Goal: Information Seeking & Learning: Find specific fact

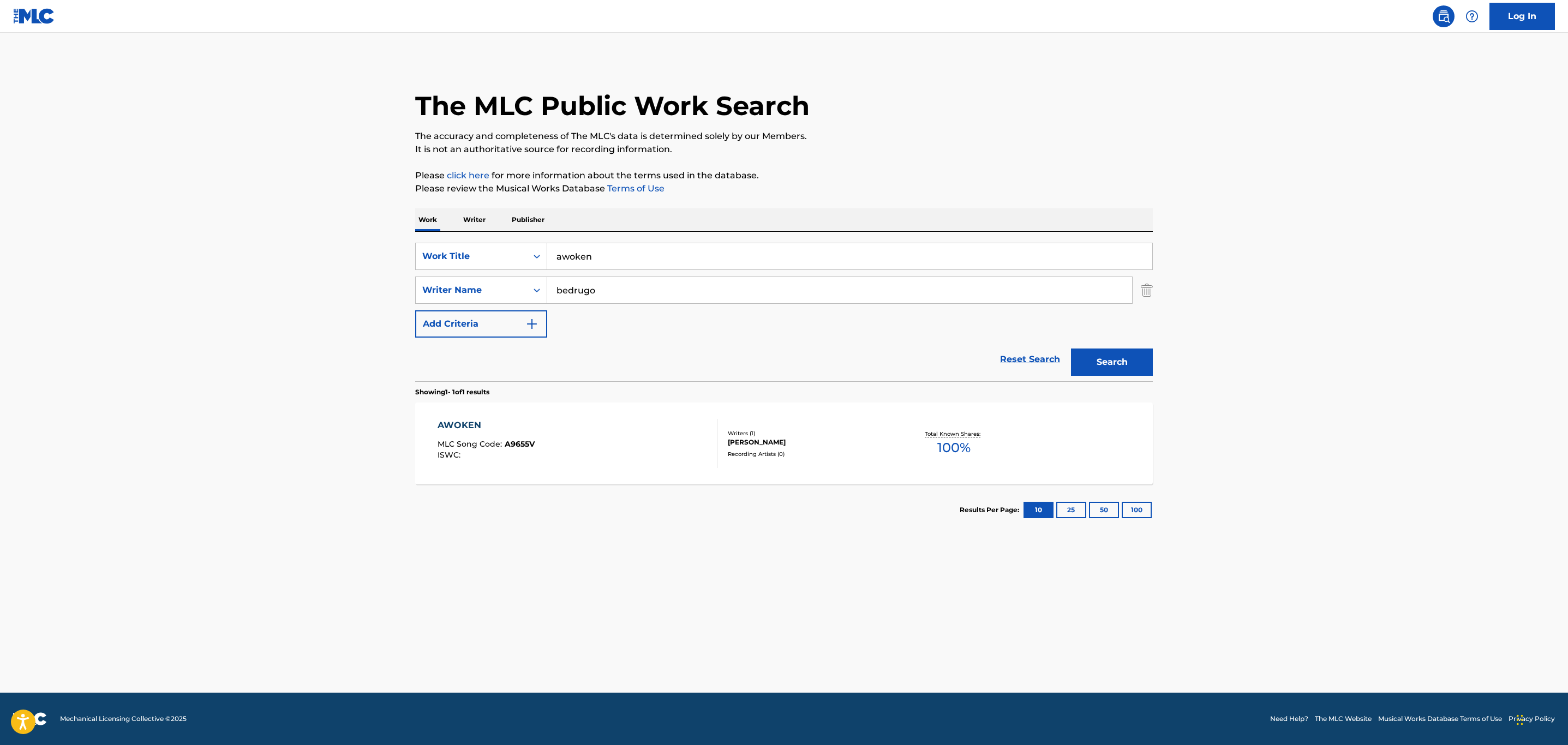
type input "bedrugo"
drag, startPoint x: 658, startPoint y: 247, endPoint x: 413, endPoint y: 255, distance: 245.1
click at [402, 256] on div "The MLC Public Work Search The accuracy and completeness of The MLC's data is d…" at bounding box center [784, 298] width 764 height 476
paste input "SOLO PIENSO EN TI"
type input "SOLO PIENSO EN TI"
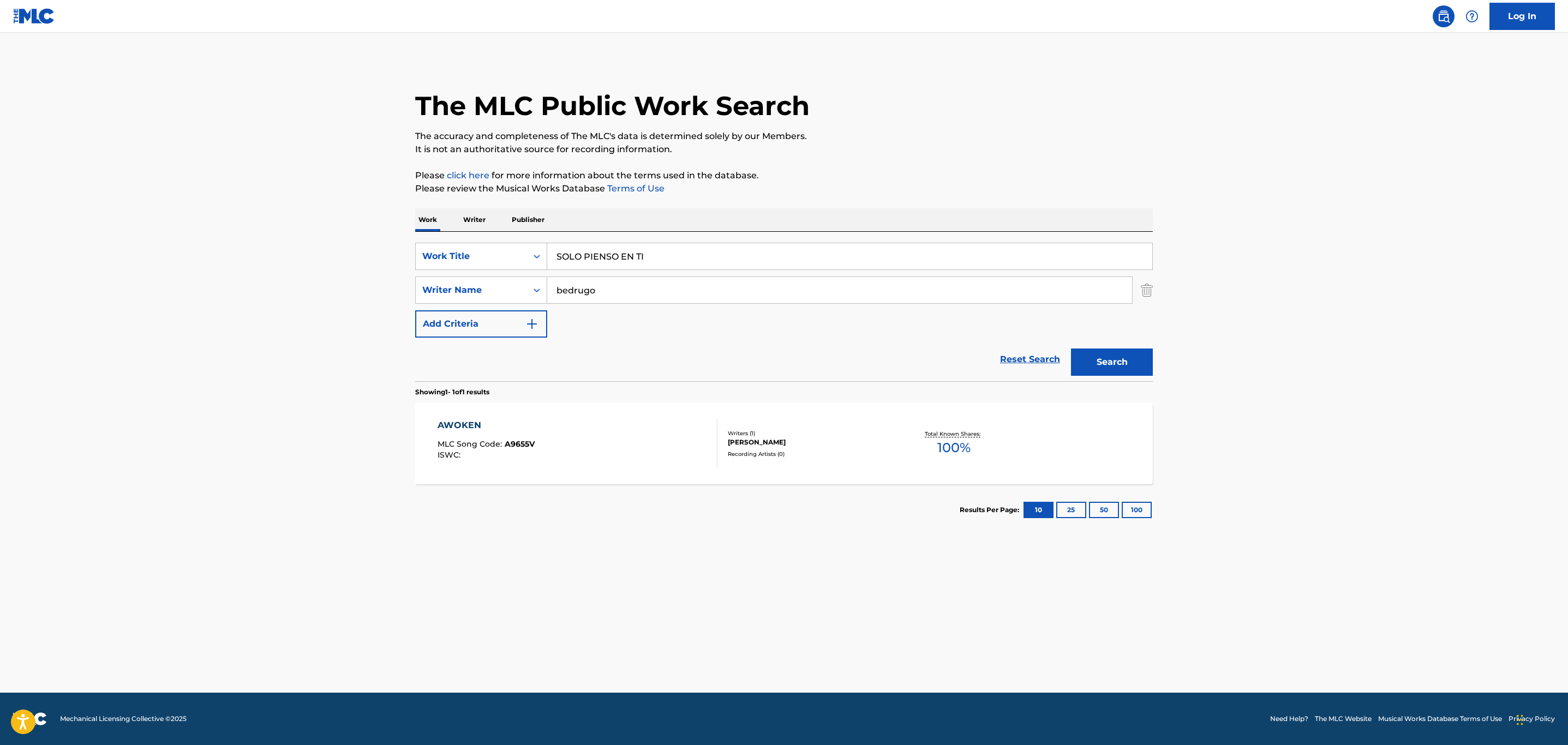
click at [1071, 349] on button "Search" at bounding box center [1112, 362] width 82 height 27
click at [972, 175] on p "Please click here for more information about the terms used in the database." at bounding box center [784, 176] width 738 height 13
click at [1107, 364] on button "Search" at bounding box center [1112, 362] width 82 height 27
drag, startPoint x: 673, startPoint y: 288, endPoint x: 496, endPoint y: 285, distance: 177.0
click at [498, 287] on div "SearchWithCriteria9a403342-afd4-4b9d-aef4-0e63ea8b3bee Writer Name bedrugo" at bounding box center [784, 290] width 738 height 27
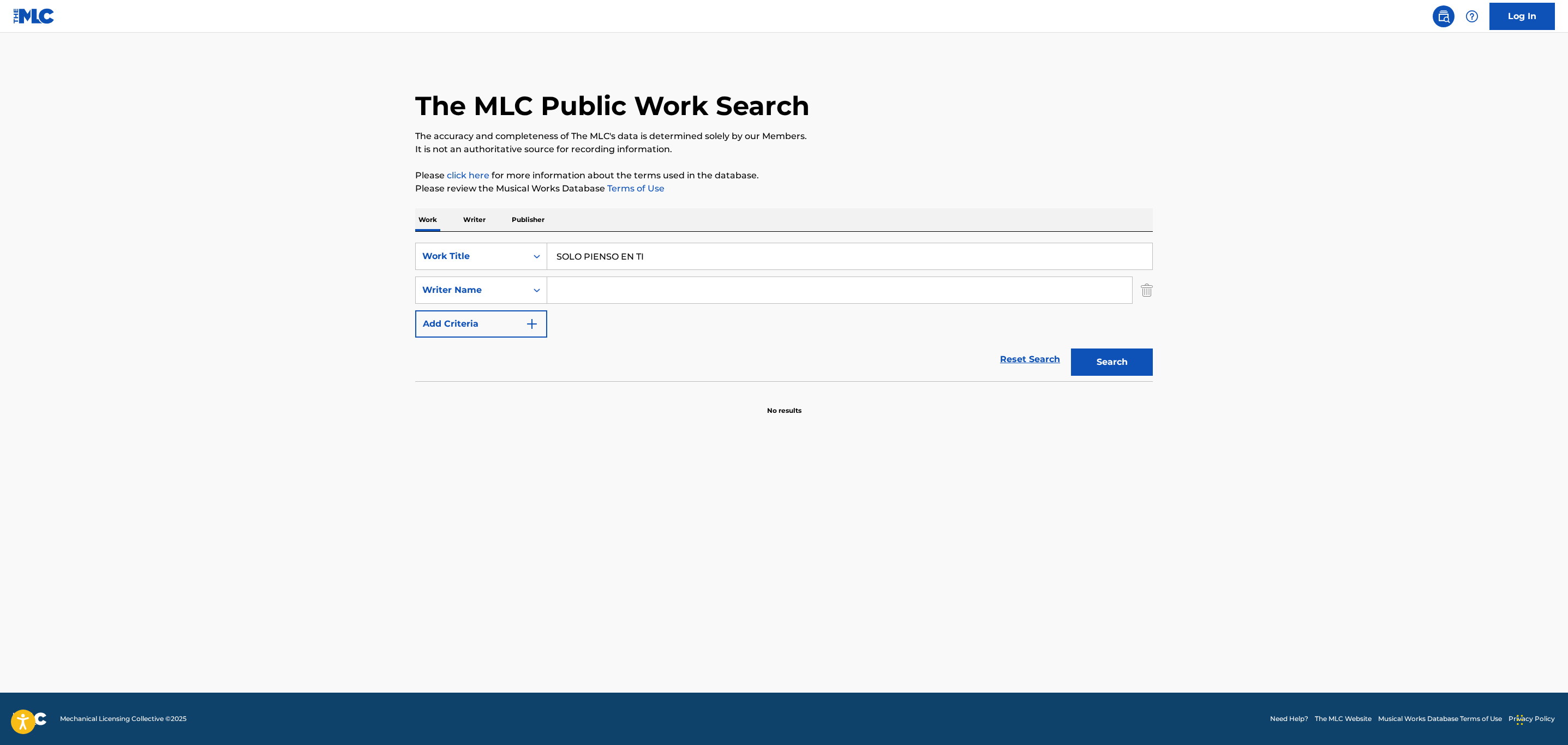
click at [1127, 366] on button "Search" at bounding box center [1112, 362] width 82 height 27
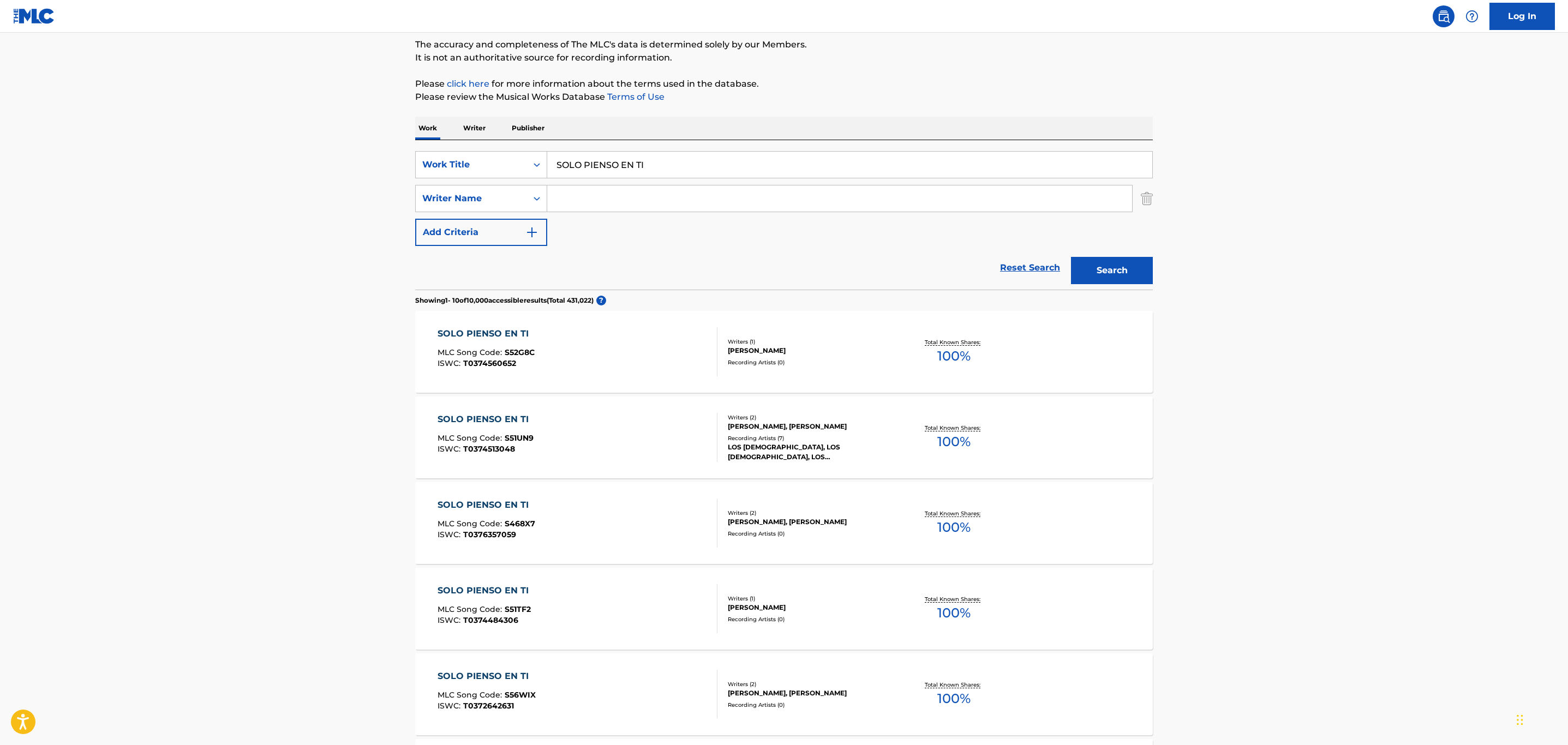
scroll to position [163, 0]
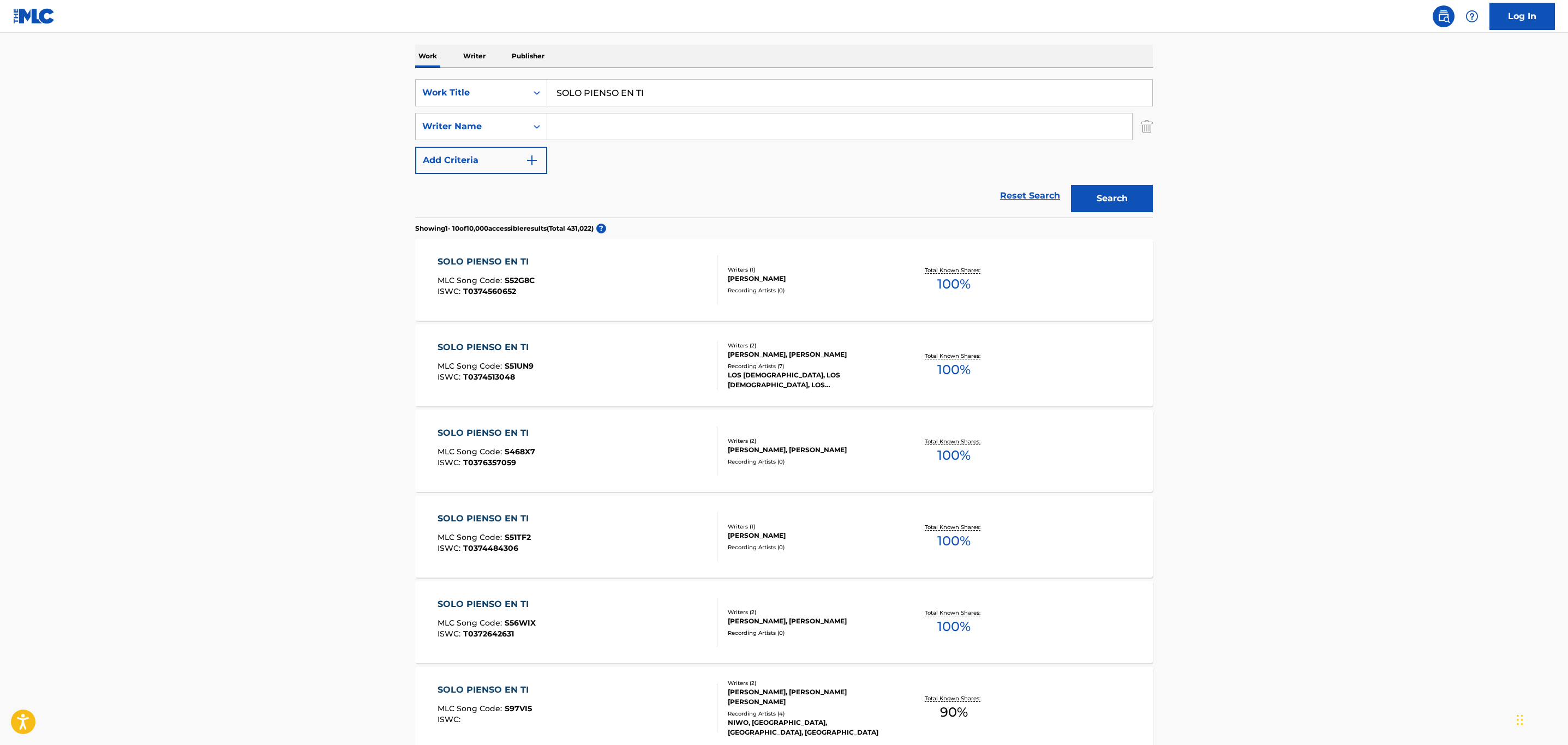
click at [660, 368] on div "SOLO PIENSO EN TI MLC Song Code : S51UN9 ISWC : T0374513048" at bounding box center [577, 365] width 280 height 49
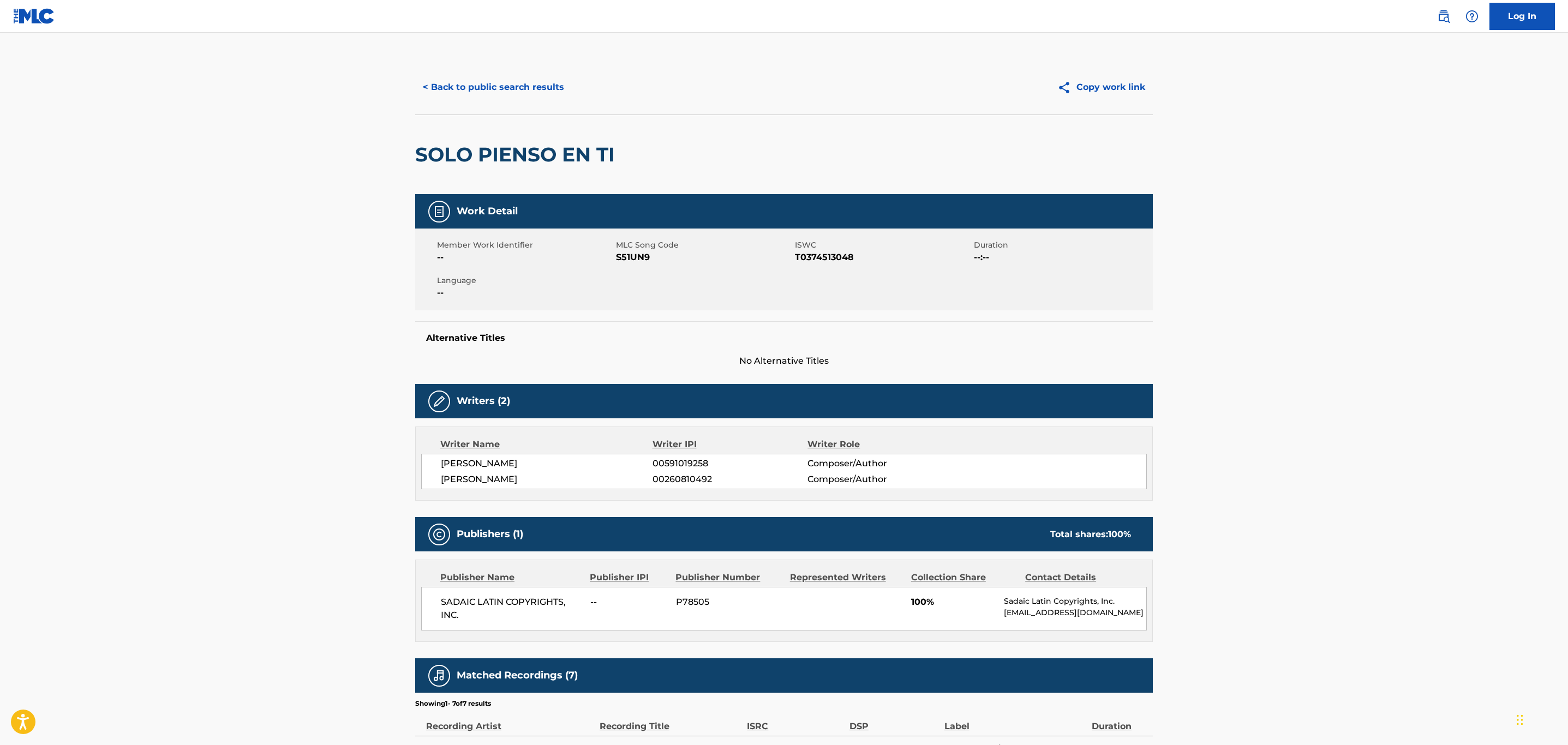
click at [494, 79] on button "< Back to public search results" at bounding box center [493, 87] width 157 height 27
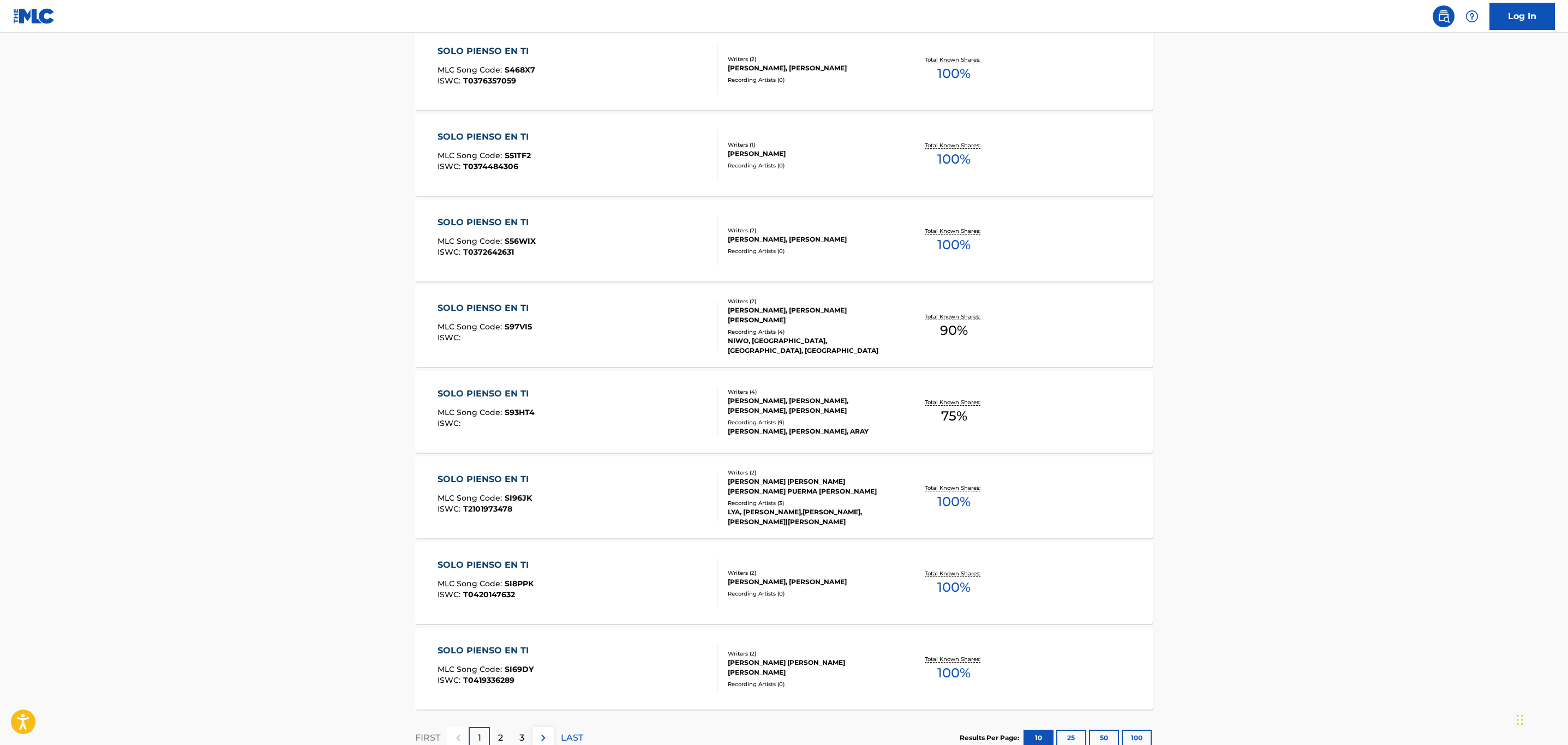
scroll to position [624, 0]
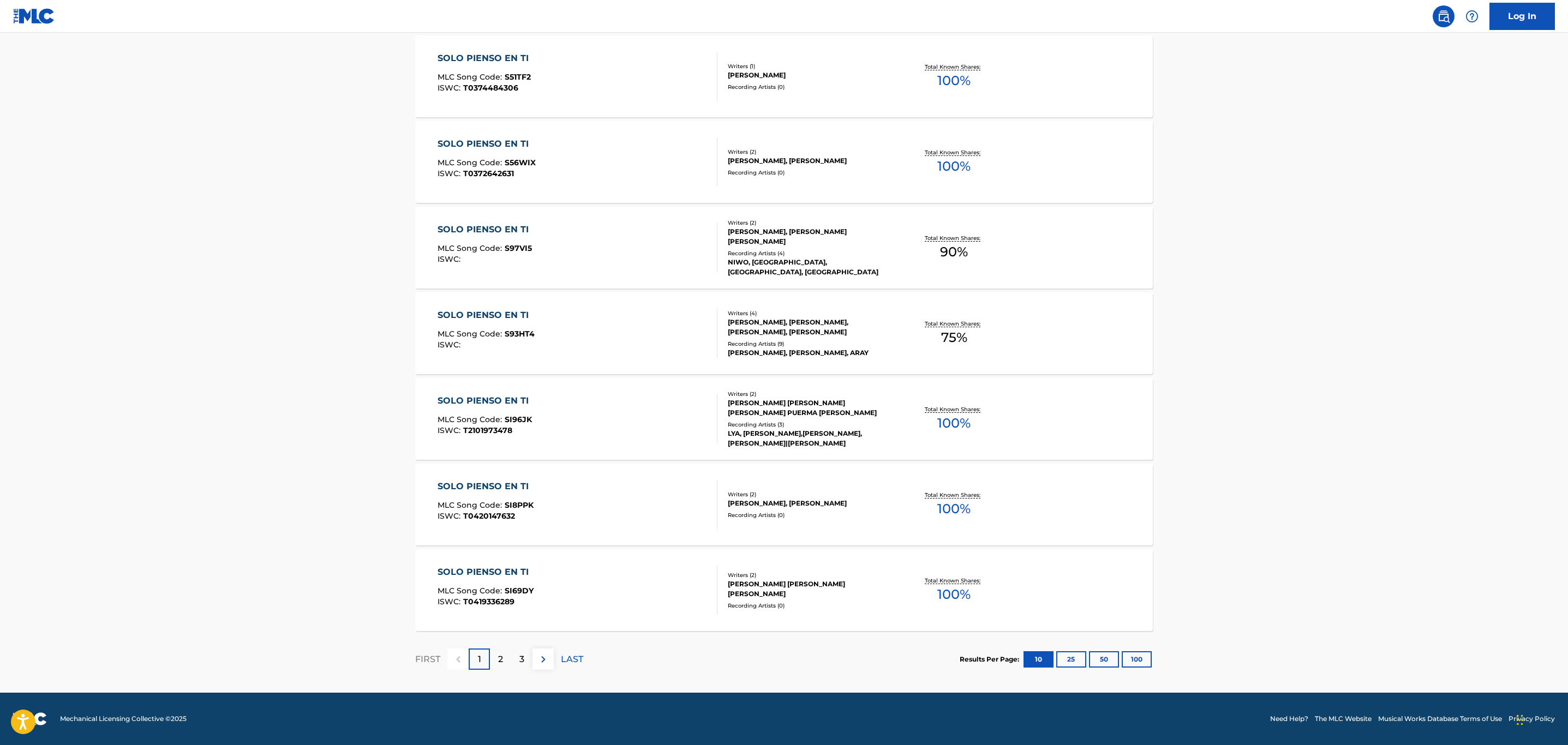
click at [1138, 657] on button "100" at bounding box center [1137, 659] width 30 height 16
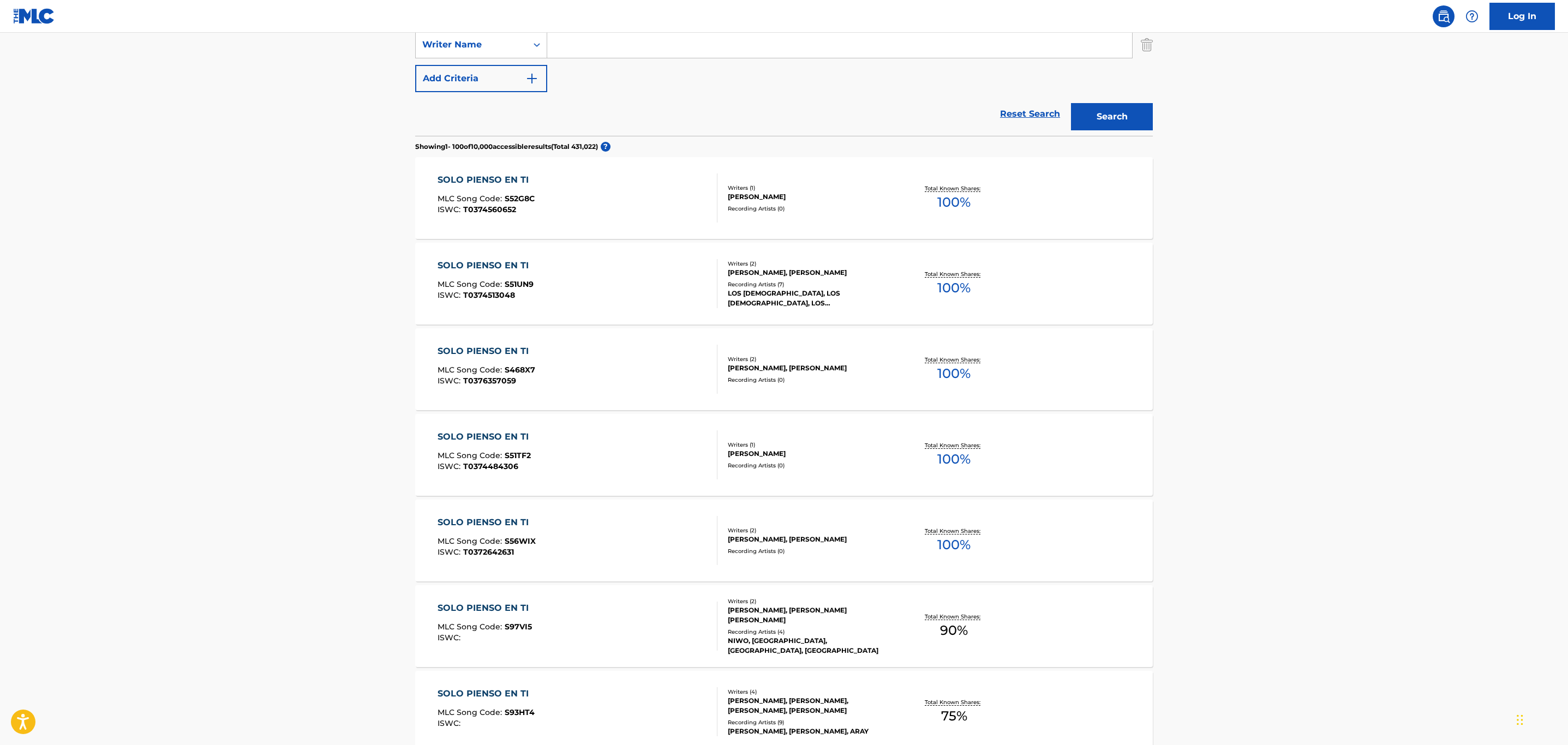
scroll to position [0, 0]
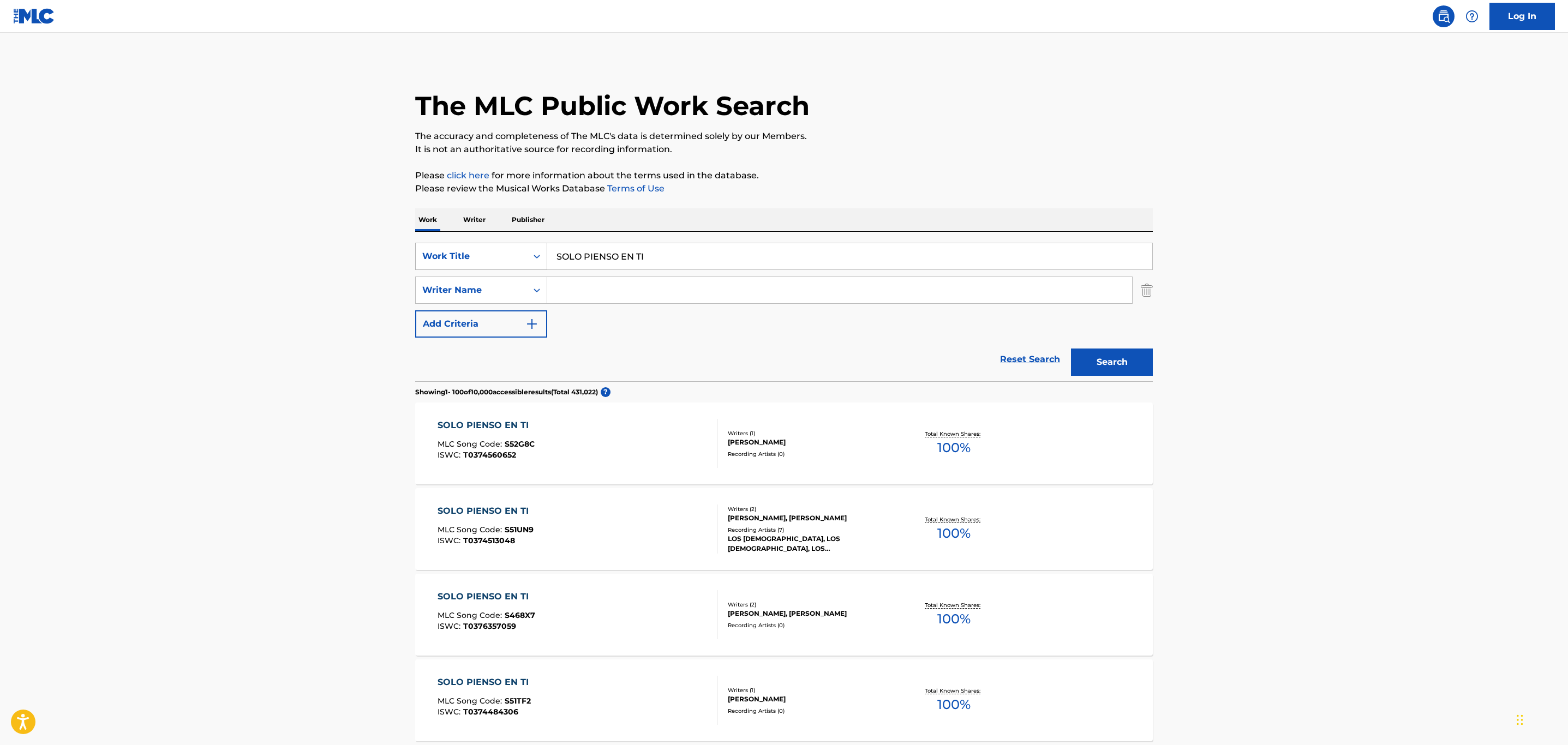
click at [459, 247] on div "Work Title" at bounding box center [472, 256] width 111 height 20
click at [493, 284] on div "MLC Song Code" at bounding box center [481, 284] width 131 height 27
click at [627, 245] on input "Search Form" at bounding box center [850, 256] width 605 height 26
paste input "LS9WTA"
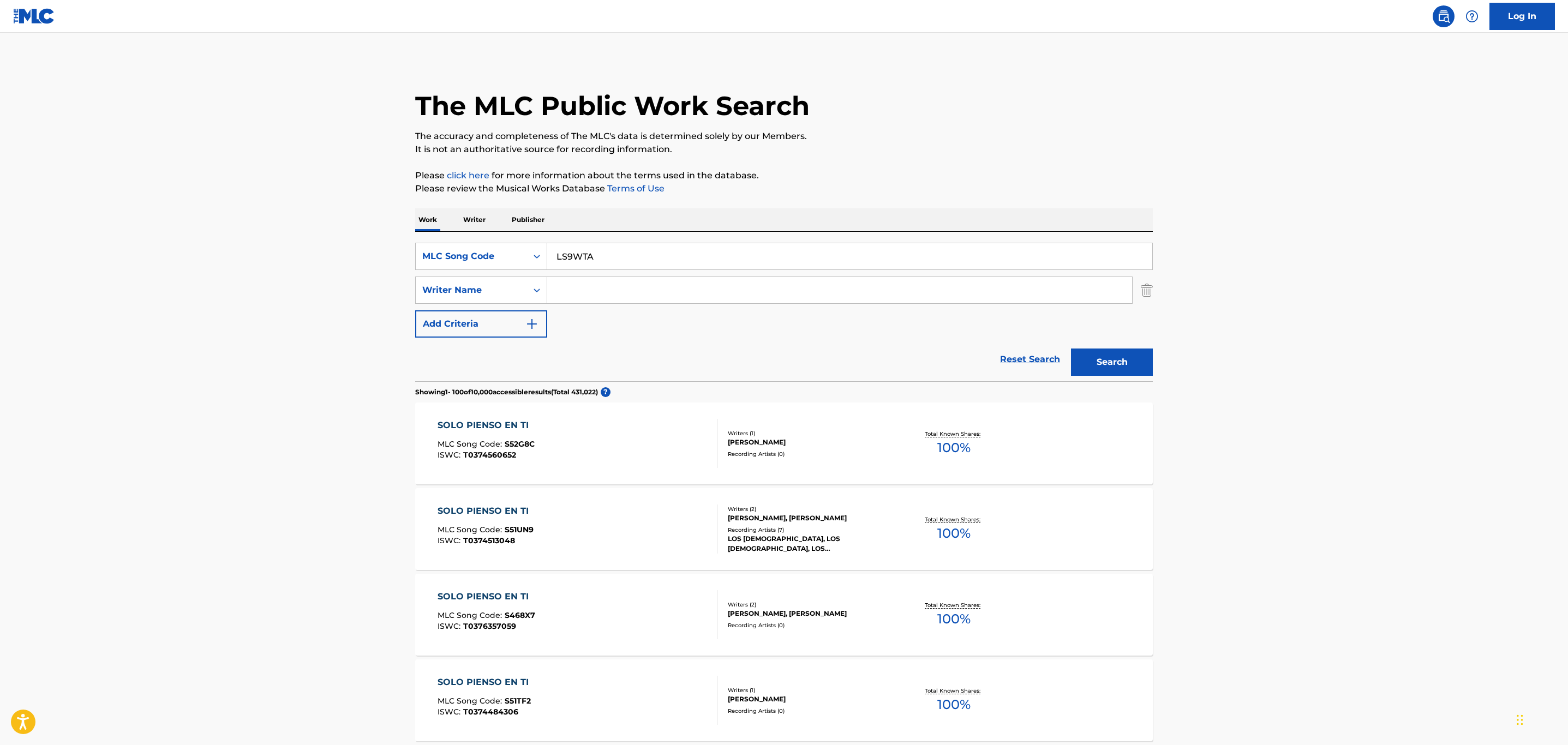
type input "LS9WTA"
click at [1071, 349] on button "Search" at bounding box center [1112, 362] width 82 height 27
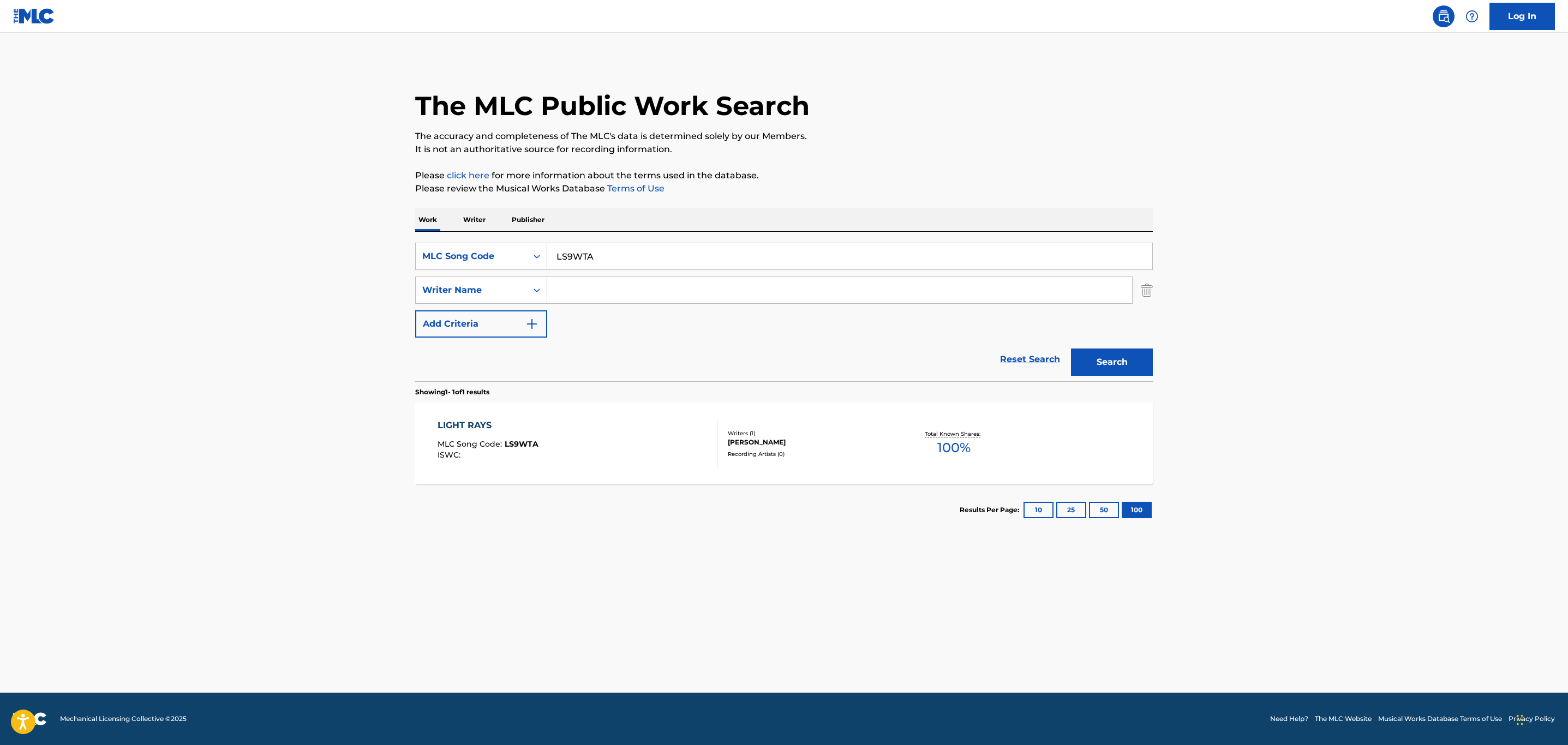
click at [607, 446] on div "LIGHT RAYS MLC Song Code : LS9WTA ISWC :" at bounding box center [577, 443] width 280 height 49
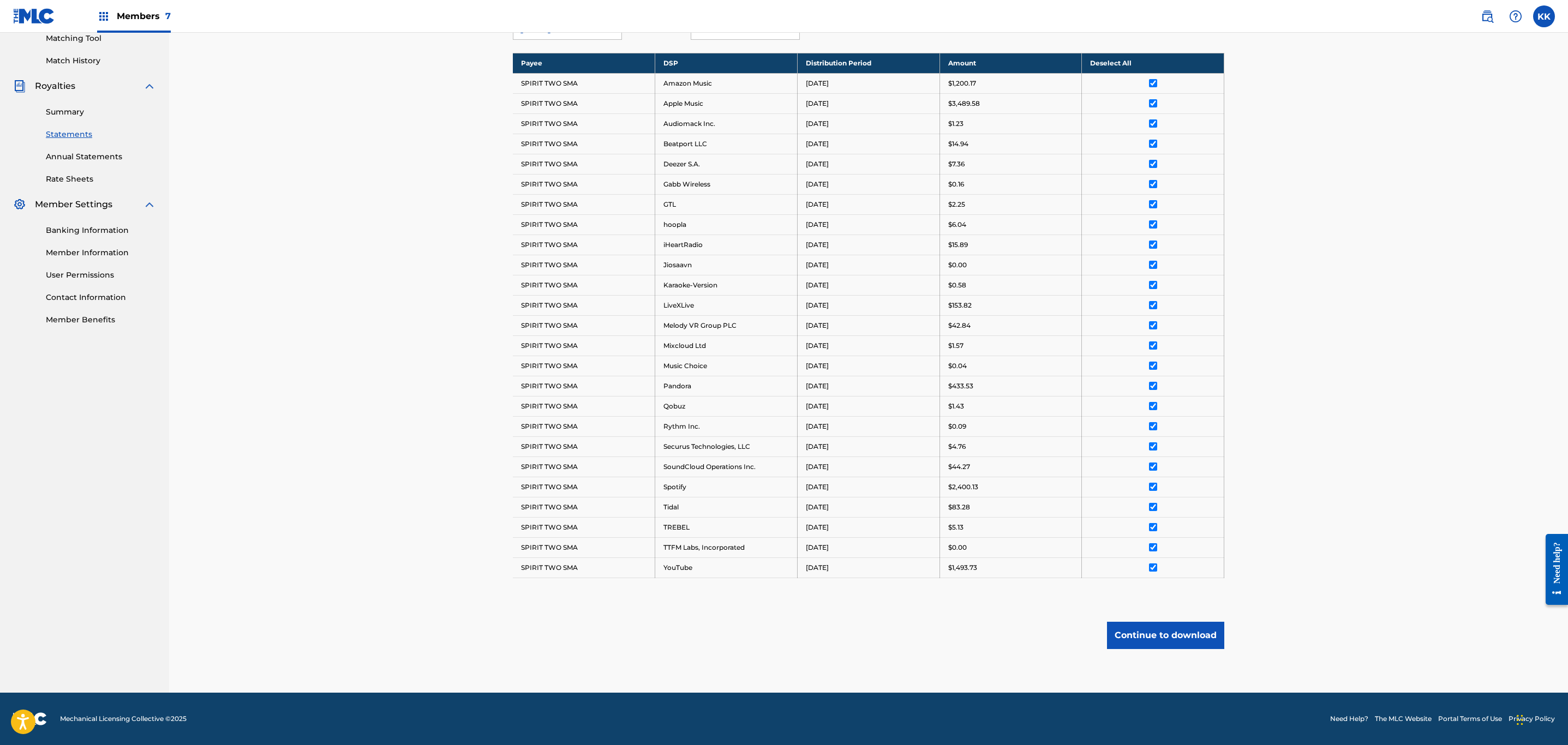
scroll to position [293, 0]
